Goal: Check status

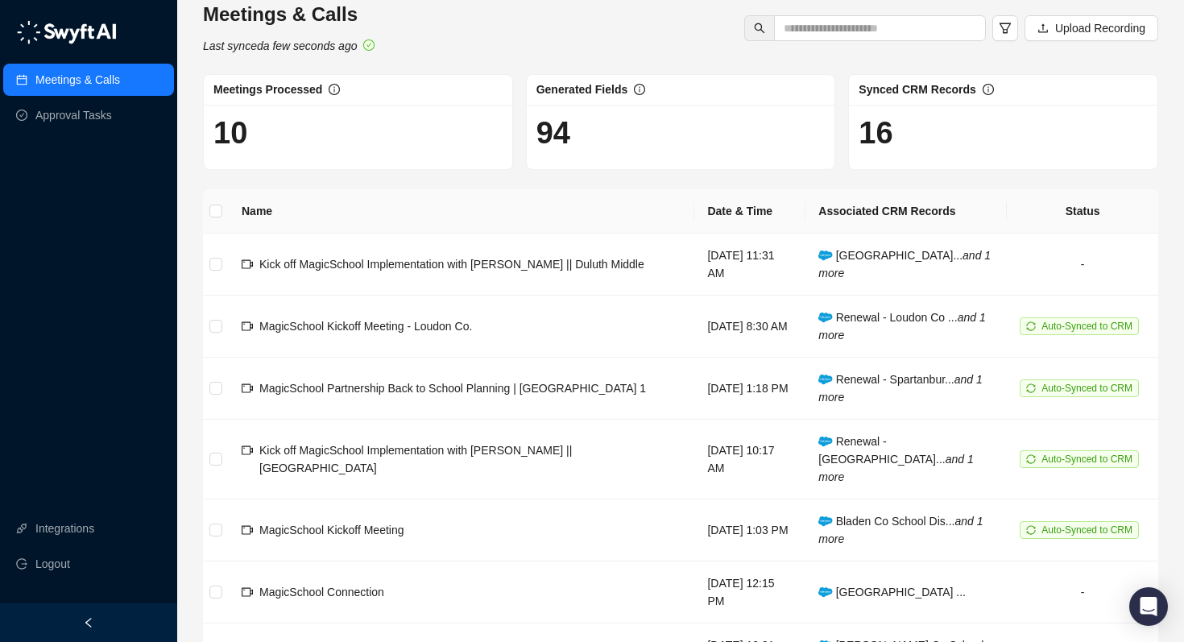
scroll to position [16, 0]
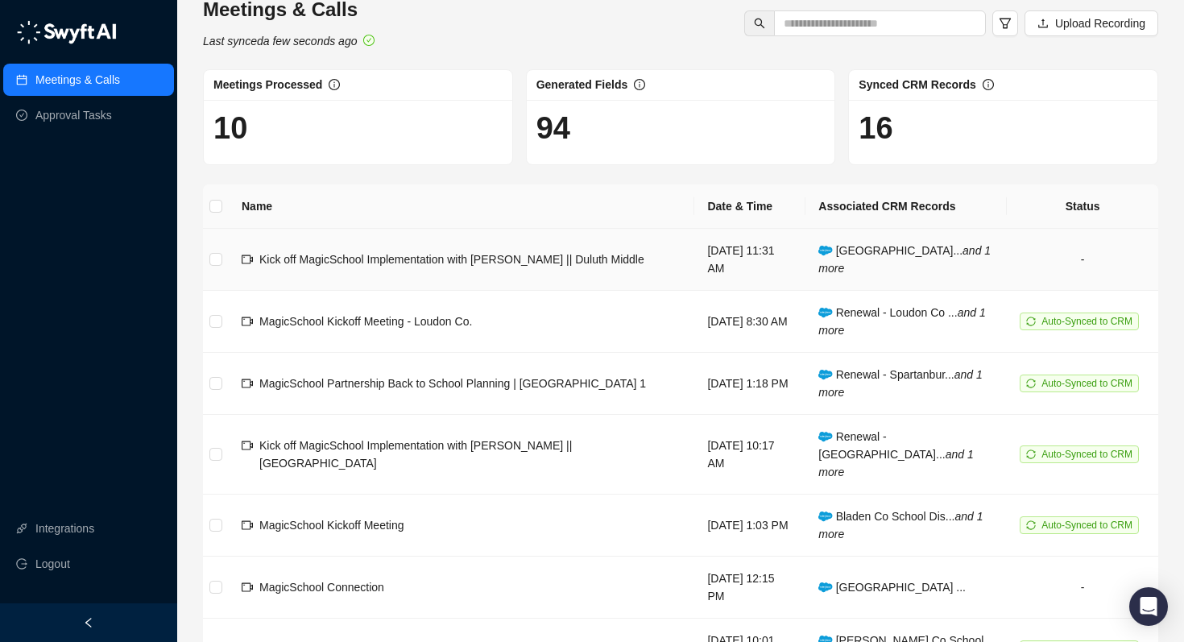
click at [729, 277] on td "Thursday, 08/14/25, 11:31 AM" at bounding box center [749, 260] width 111 height 62
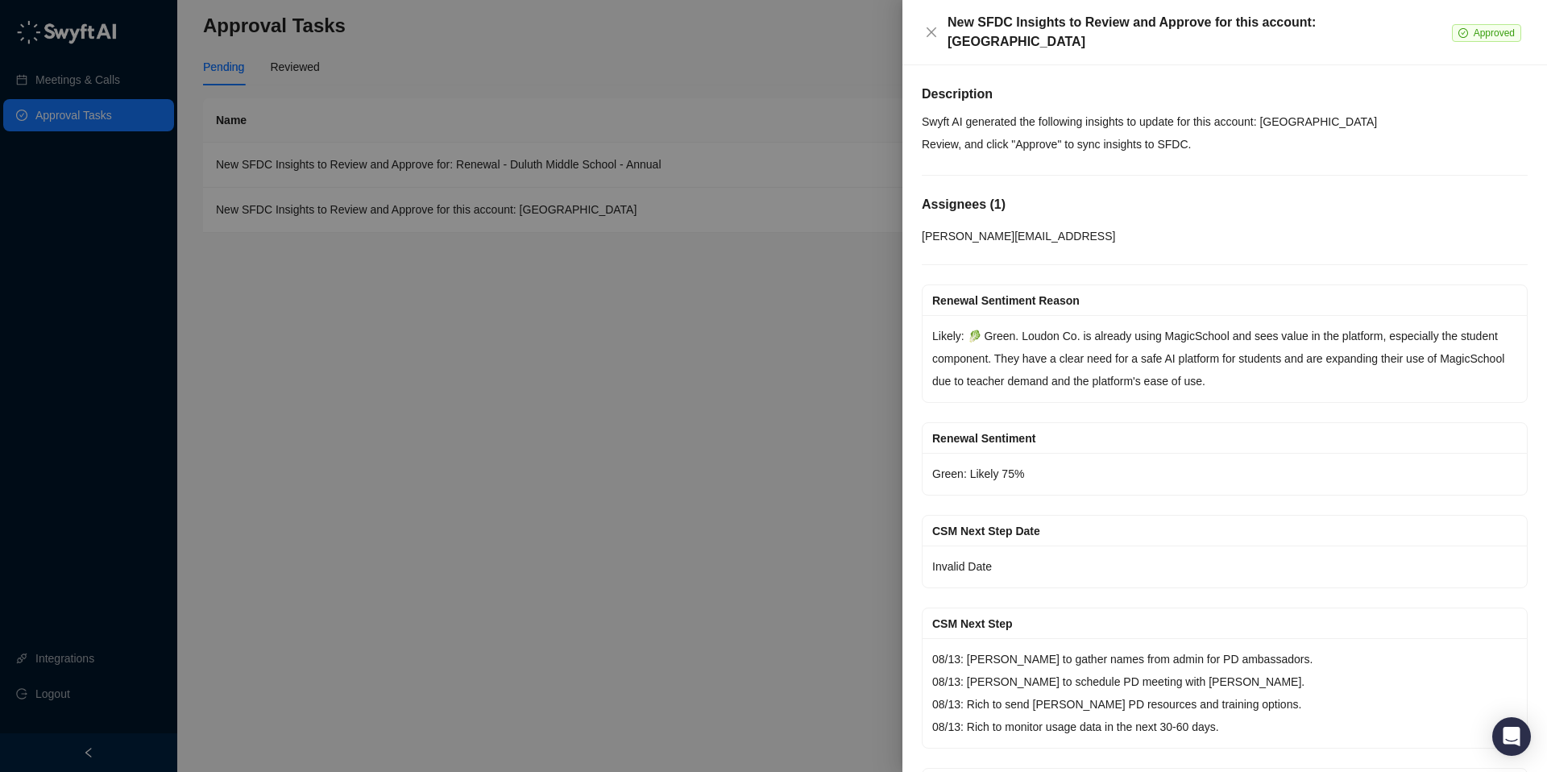
scroll to position [363, 0]
